Goal: Obtain resource: Download file/media

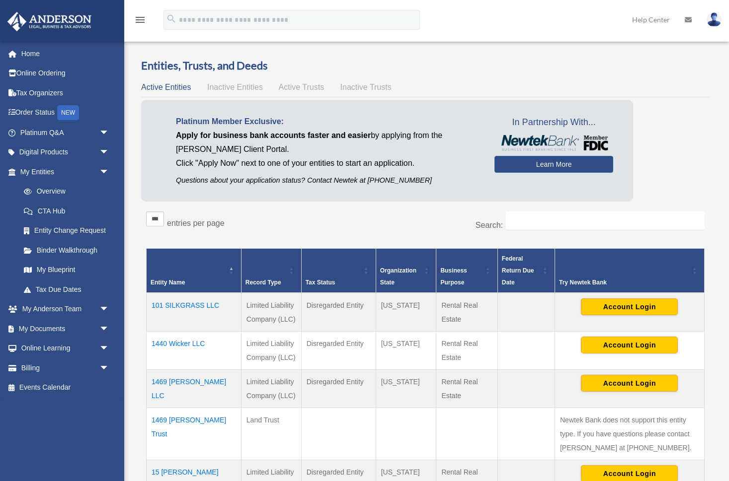
select select "***"
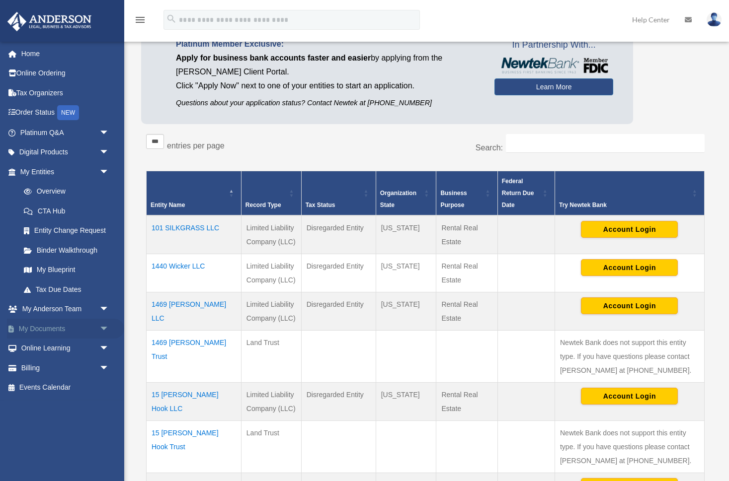
click at [43, 329] on link "My Documents arrow_drop_down" at bounding box center [65, 329] width 117 height 20
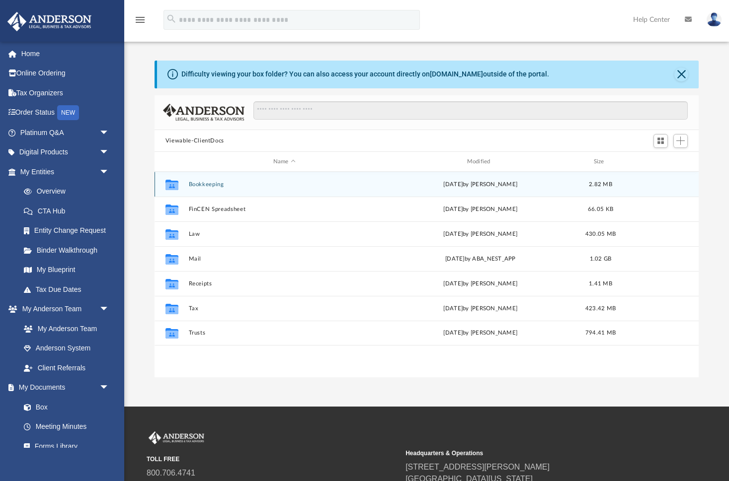
scroll to position [226, 544]
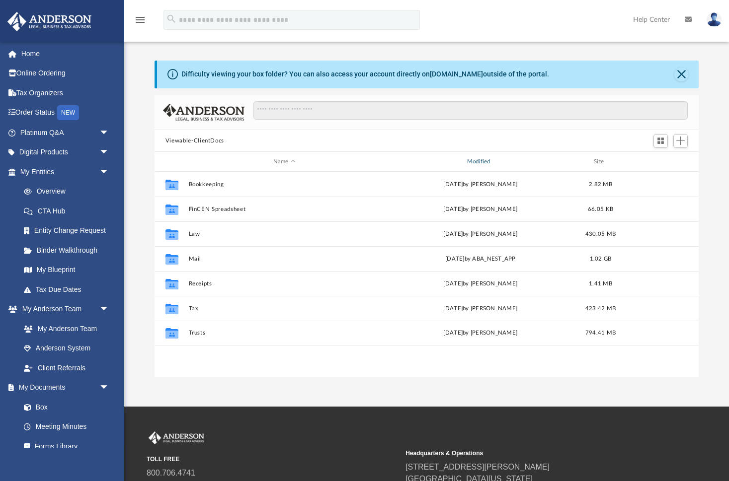
click at [479, 161] on div "Modified" at bounding box center [480, 161] width 192 height 9
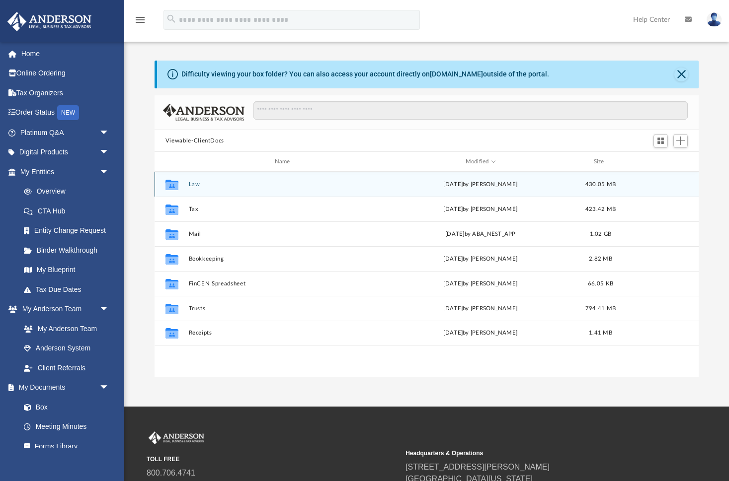
click at [195, 183] on button "Law" at bounding box center [284, 184] width 192 height 6
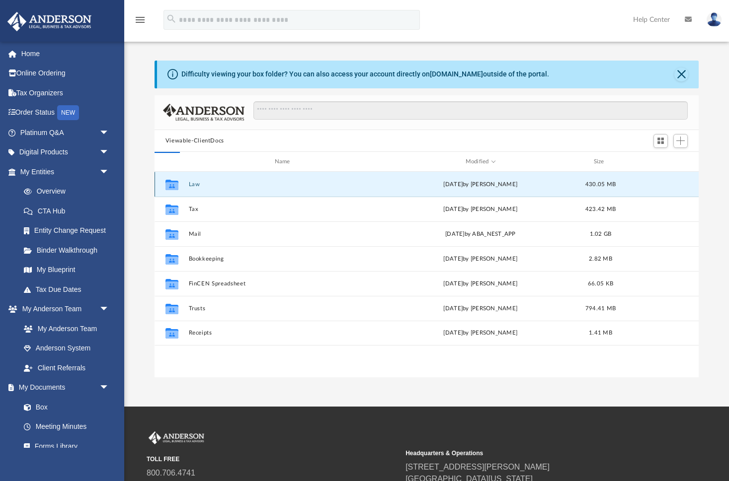
scroll to position [195, 544]
click at [199, 184] on button "Tulip Canyon Inc." at bounding box center [284, 184] width 192 height 6
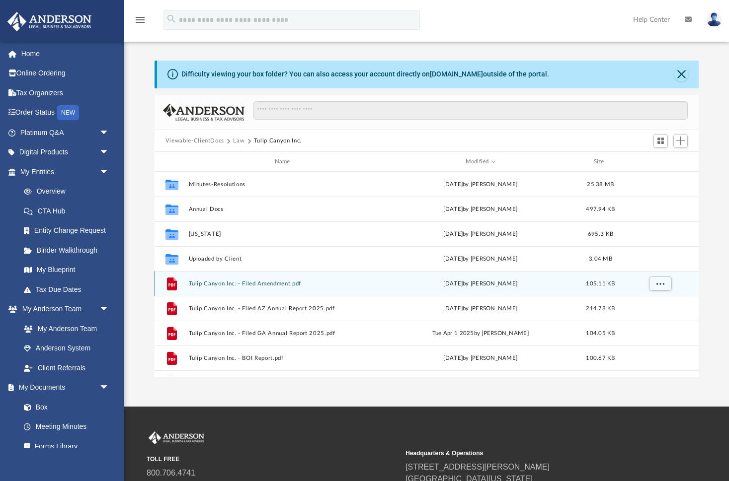
click at [216, 285] on button "Tulip Canyon Inc. - Filed Amendment.pdf" at bounding box center [284, 284] width 192 height 6
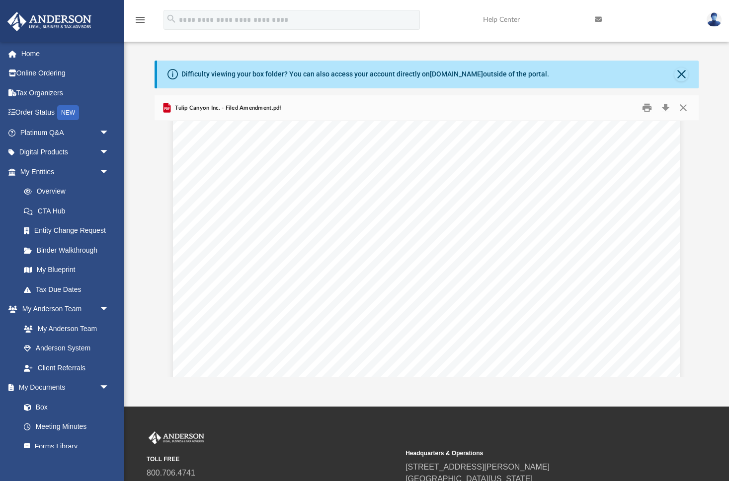
scroll to position [1071, 0]
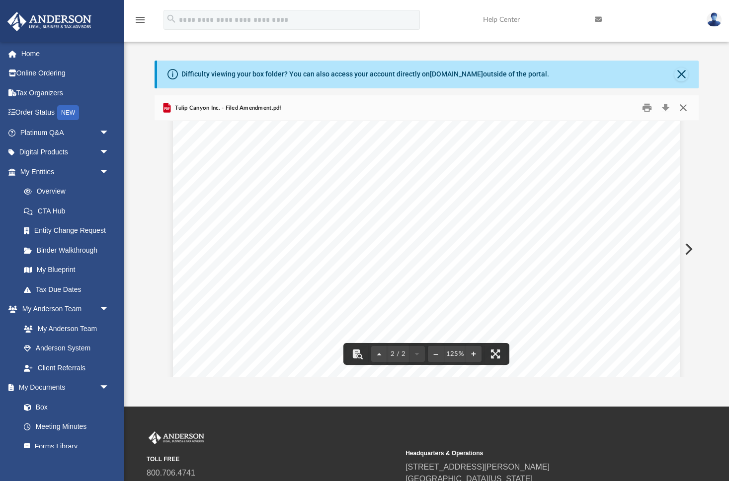
click at [685, 107] on button "Close" at bounding box center [683, 107] width 18 height 15
